Goal: Transaction & Acquisition: Purchase product/service

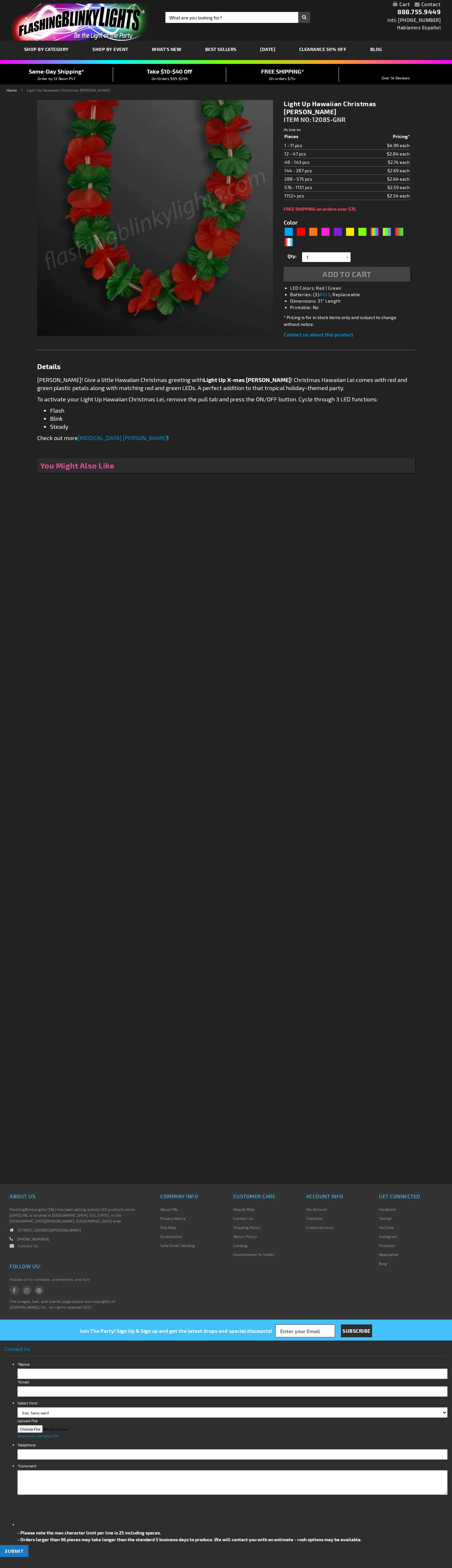
type input "5642"
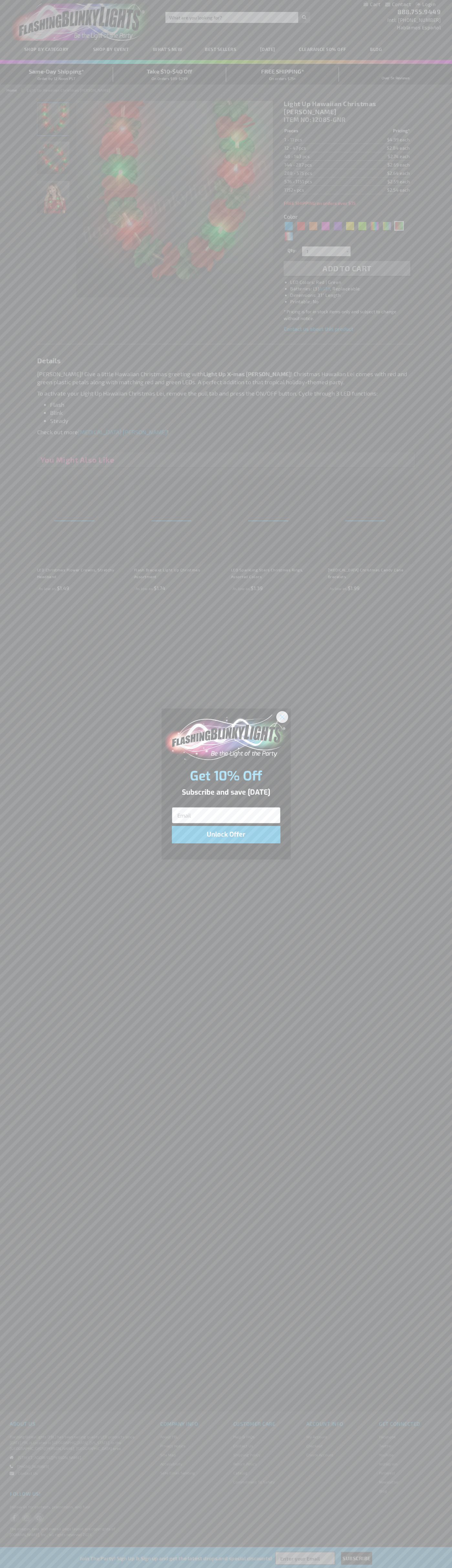
click at [282, 716] on icon "Close dialog" at bounding box center [281, 716] width 4 height 4
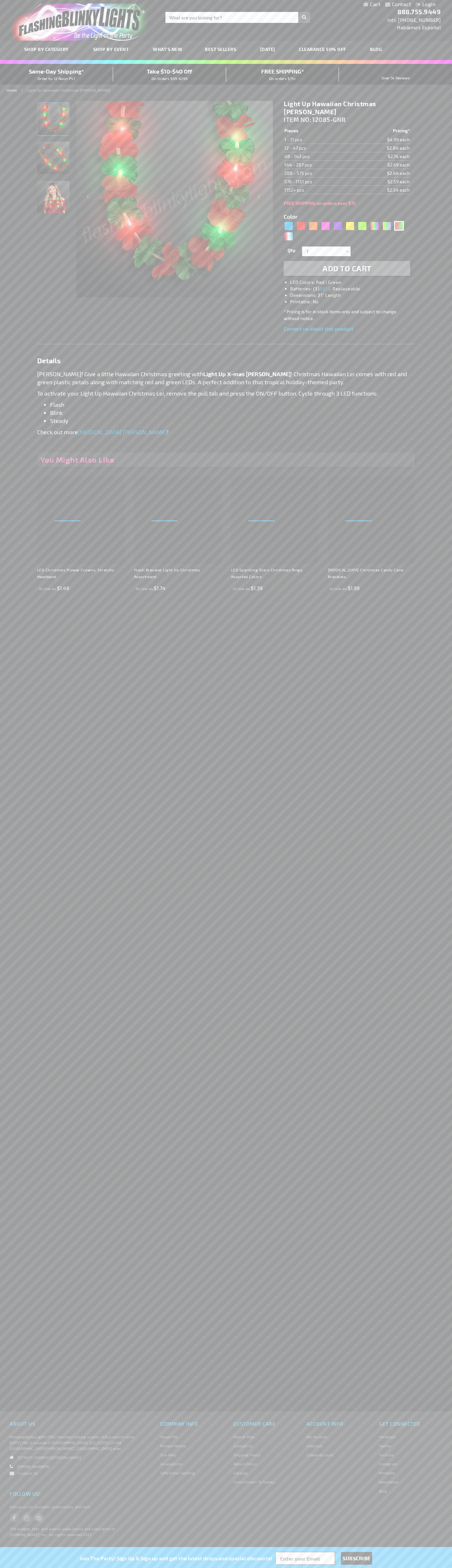
click at [353, 279] on li "LED Colors: Red | Green" at bounding box center [353, 282] width 126 height 7
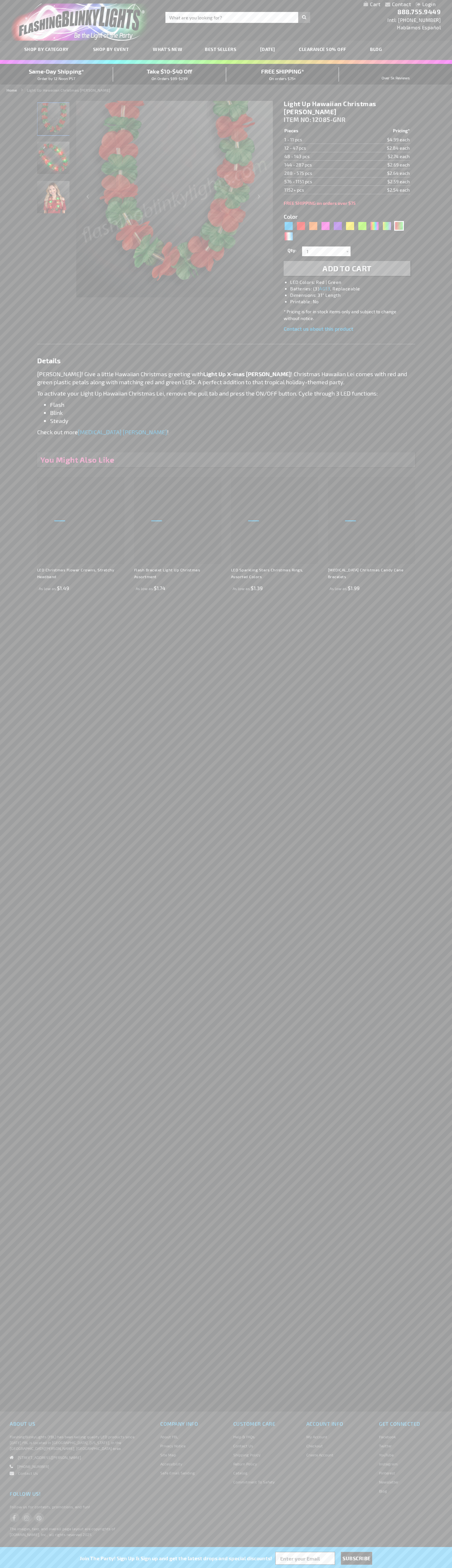
click at [347, 264] on span "Add to Cart" at bounding box center [347, 268] width 49 height 9
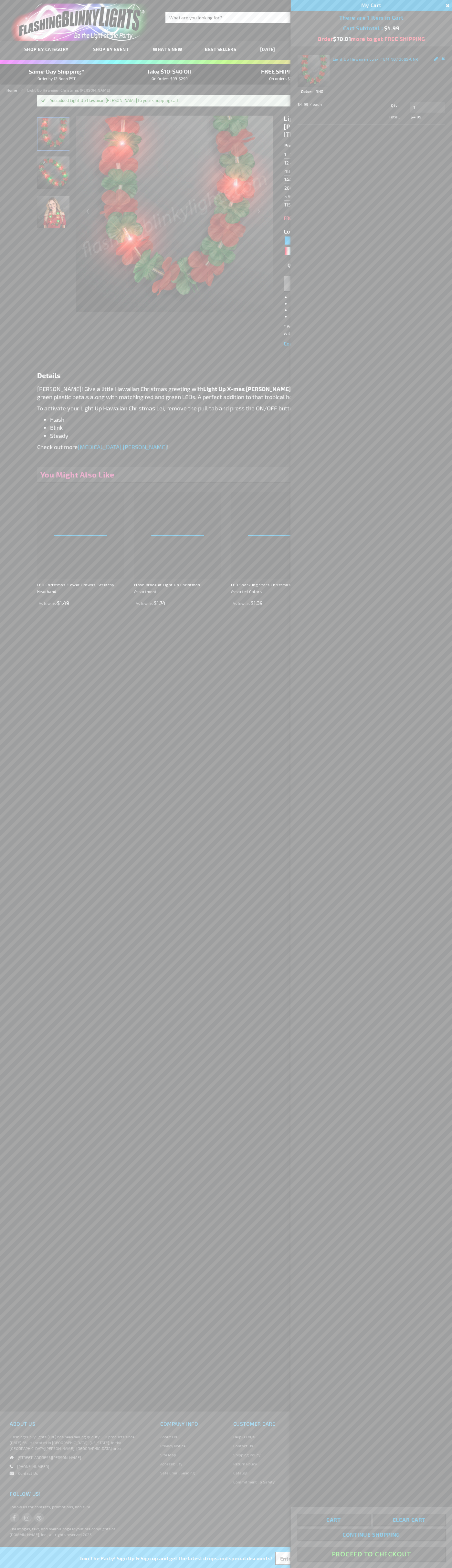
click at [371, 1554] on button "Proceed To Checkout" at bounding box center [371, 1554] width 148 height 15
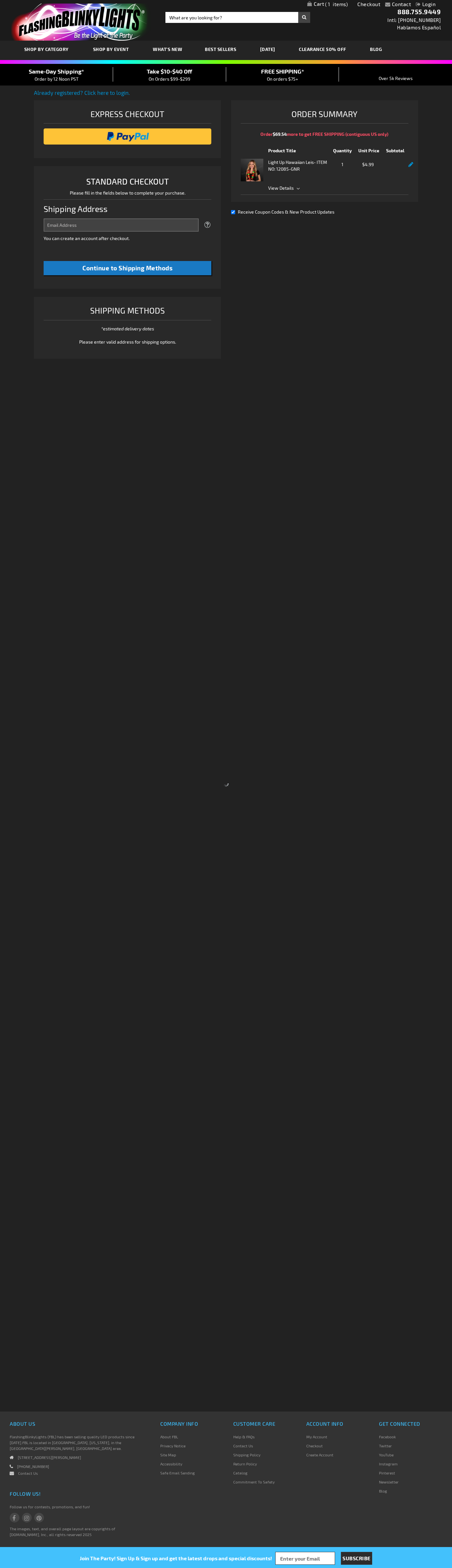
select select "US"
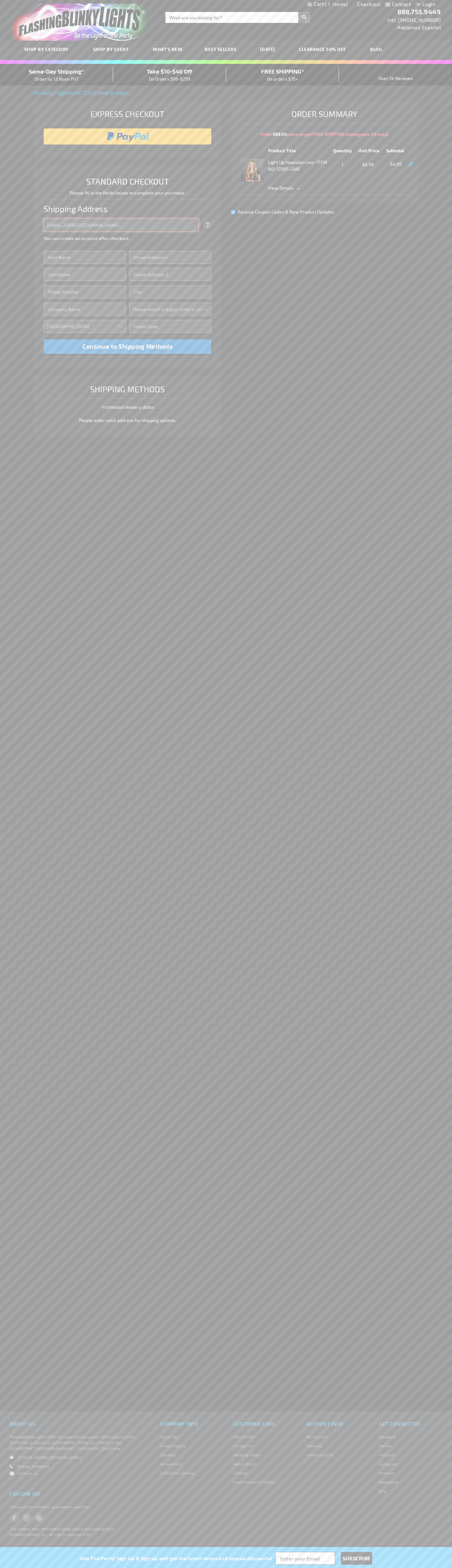
type input "johnsmith005@storebotmail.joonix.net"
type input "John"
type input "4581 Webb Street"
type input "First floor"
type input "pryor"
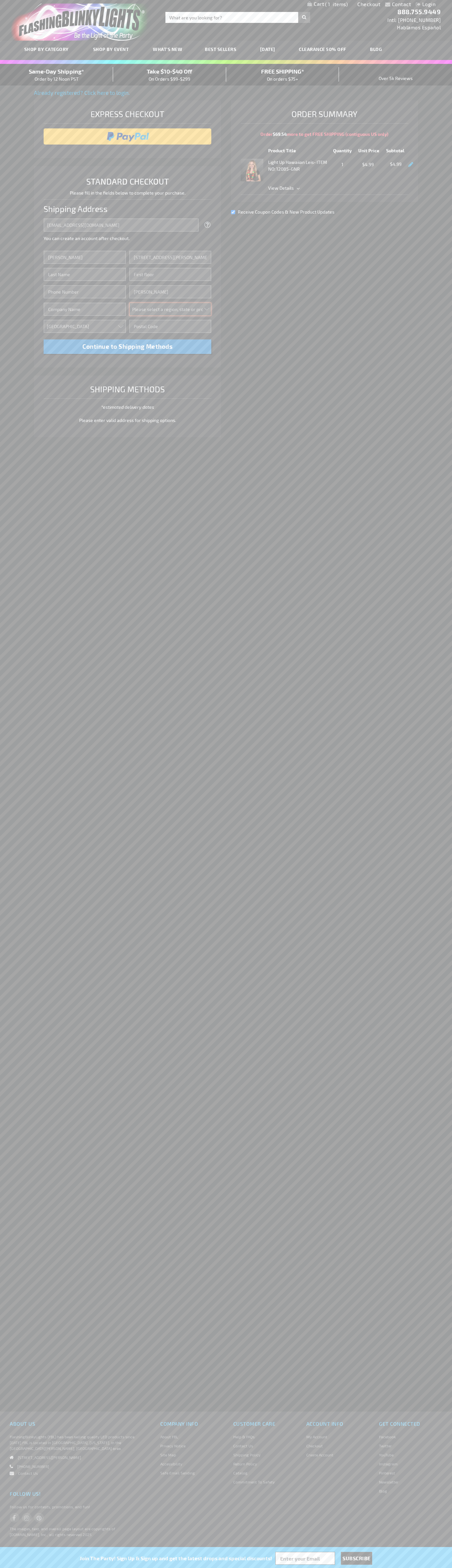
select select "48"
type input "74361"
type input "Smith"
type input "6502530000"
type input "John Smith"
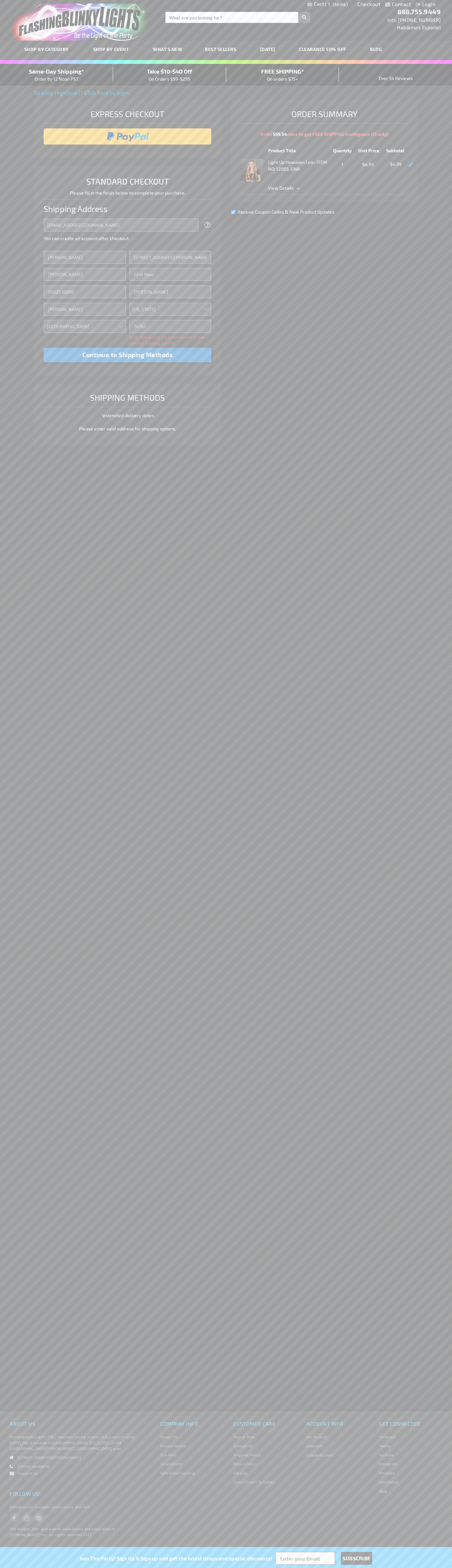
click at [57, 75] on div "Same-Day Shipping* Order by 12 Noon PST" at bounding box center [57, 74] width 113 height 15
click at [127, 136] on input "image" at bounding box center [127, 136] width 161 height 13
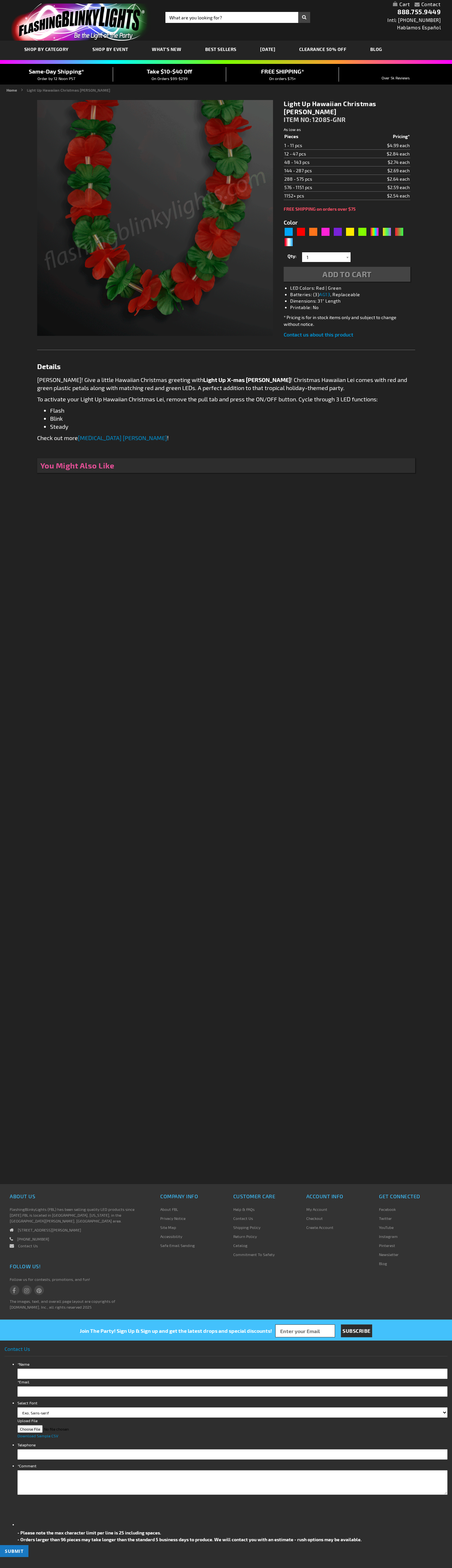
type input "5642"
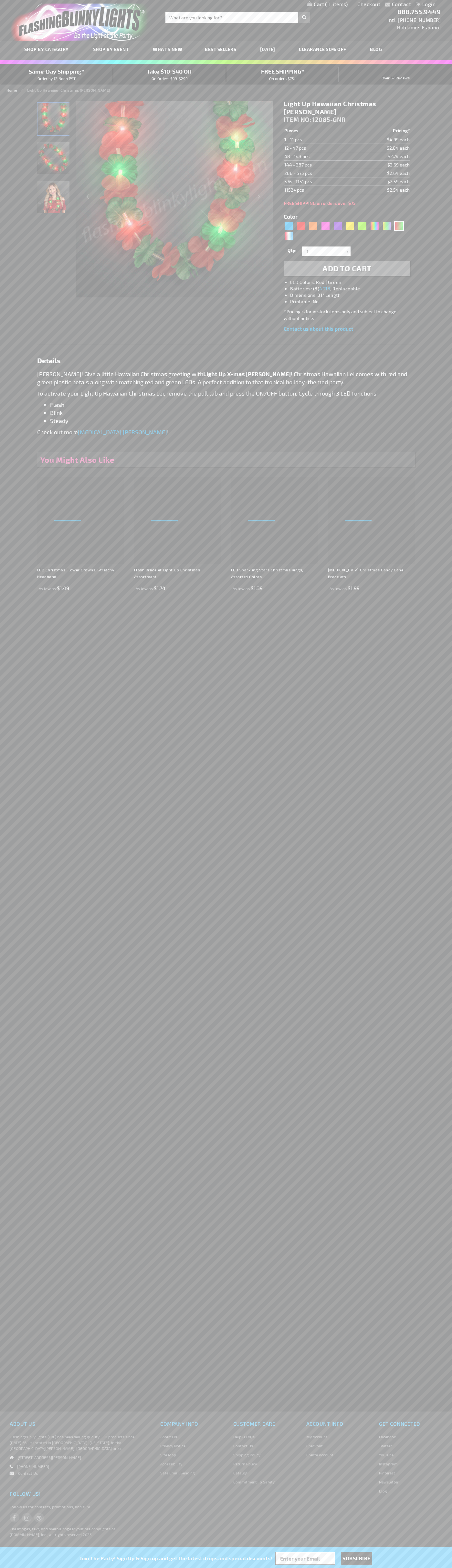
click at [327, 4] on span "1" at bounding box center [336, 4] width 23 height 6
